Goal: Task Accomplishment & Management: Use online tool/utility

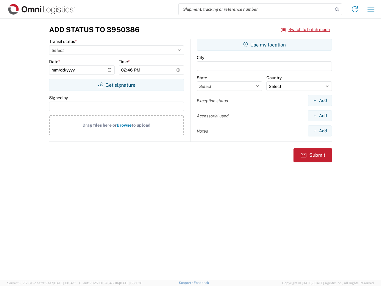
click at [256, 9] on input "search" at bounding box center [256, 9] width 154 height 11
click at [337, 10] on icon at bounding box center [337, 9] width 8 height 8
click at [355, 9] on icon at bounding box center [355, 9] width 10 height 10
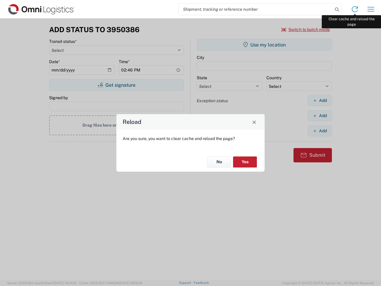
click at [371, 9] on div "Reload Are you sure, you want to clear cache and reload the page? No Yes" at bounding box center [190, 143] width 381 height 286
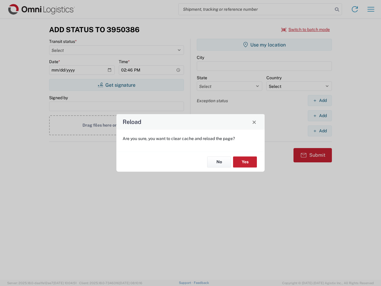
click at [306, 29] on div "Reload Are you sure, you want to clear cache and reload the page? No Yes" at bounding box center [190, 143] width 381 height 286
click at [116, 85] on div "Reload Are you sure, you want to clear cache and reload the page? No Yes" at bounding box center [190, 143] width 381 height 286
click at [264, 45] on div "Reload Are you sure, you want to clear cache and reload the page? No Yes" at bounding box center [190, 143] width 381 height 286
click at [320, 100] on div "Reload Are you sure, you want to clear cache and reload the page? No Yes" at bounding box center [190, 143] width 381 height 286
click at [320, 115] on div "Reload Are you sure, you want to clear cache and reload the page? No Yes" at bounding box center [190, 143] width 381 height 286
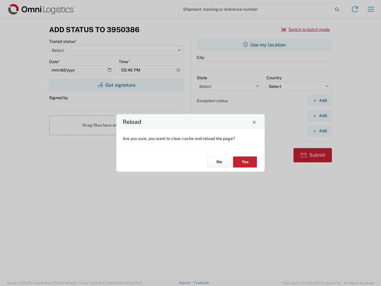
click at [320, 131] on div "Reload Are you sure, you want to clear cache and reload the page? No Yes" at bounding box center [190, 143] width 381 height 286
